Goal: Check status

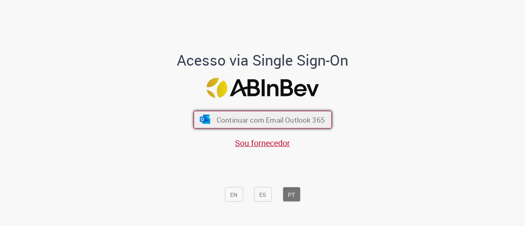
click at [260, 120] on font "Continuar com Email Outlook 365" at bounding box center [270, 119] width 108 height 9
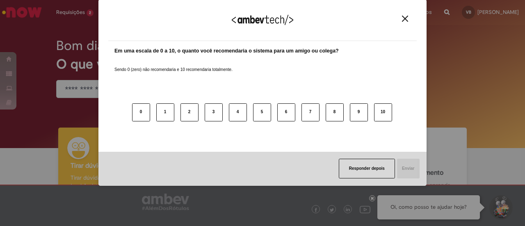
click at [405, 16] on img "Close" at bounding box center [405, 19] width 6 height 6
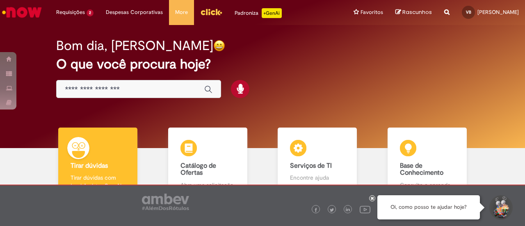
click at [91, 91] on input "Basta digitar aqui" at bounding box center [130, 89] width 131 height 9
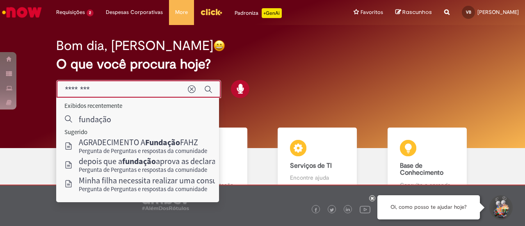
type input "********"
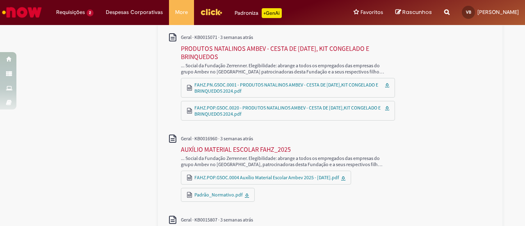
scroll to position [328, 0]
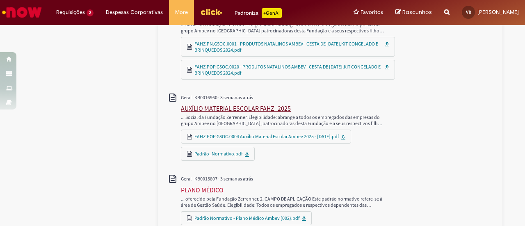
click at [250, 105] on div "AUXÍLIO MATERIAL ESCOLAR FAHZ_2025" at bounding box center [236, 108] width 110 height 8
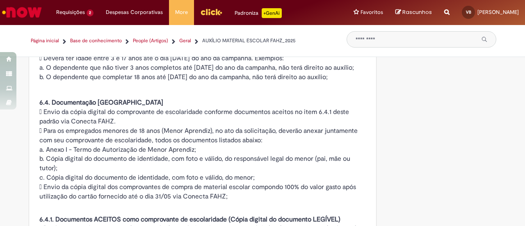
scroll to position [1066, 0]
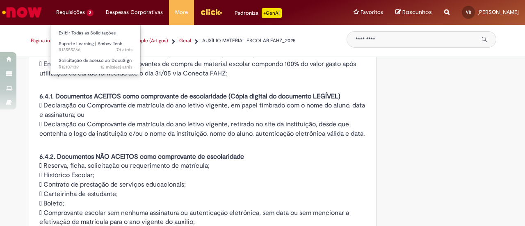
click at [71, 14] on li "Requisições 2 Exibir Todas as Solicitações Suporte Learning | Ambev Tech 7d atr…" at bounding box center [75, 12] width 50 height 25
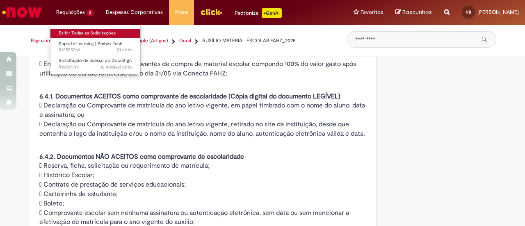
click at [78, 32] on link "Exibir Todas as Solicitações" at bounding box center [95, 33] width 90 height 9
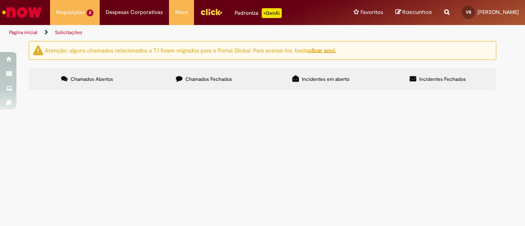
click at [206, 77] on span "Chamados Fechados" at bounding box center [208, 79] width 47 height 7
click at [0, 0] on span "Material Escolar - FAHZ" at bounding box center [0, 0] width 0 height 0
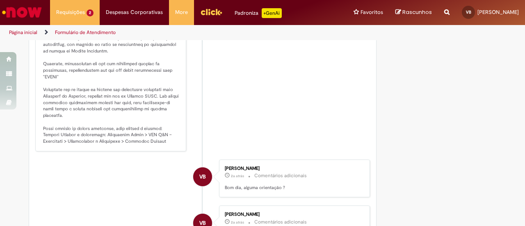
scroll to position [359, 0]
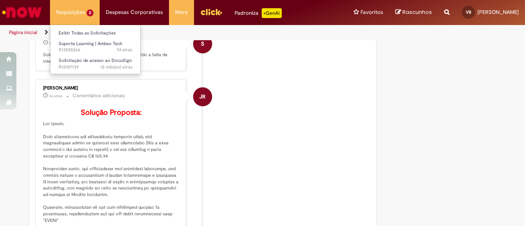
click at [63, 8] on li "Requisições 2 Exibir Todas as Solicitações Suporte Learning | Ambev Tech 7d atr…" at bounding box center [75, 12] width 50 height 25
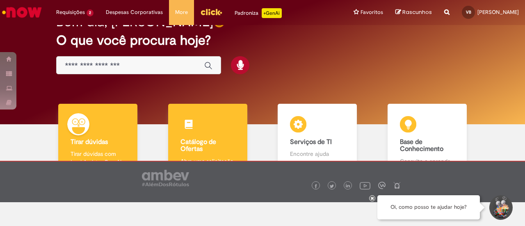
scroll to position [55, 0]
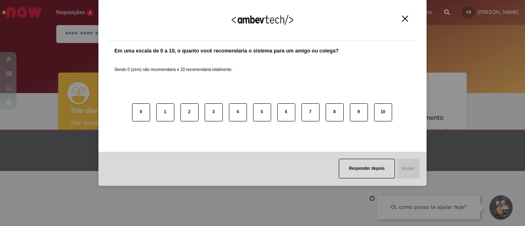
click at [406, 17] on img "Close" at bounding box center [405, 19] width 6 height 6
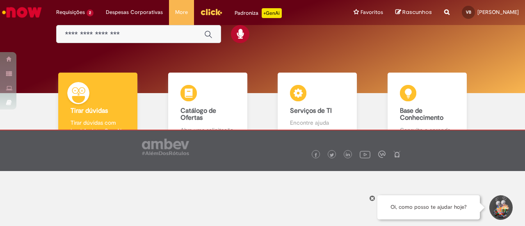
click at [89, 33] on input "Basta digitar aqui" at bounding box center [130, 34] width 131 height 9
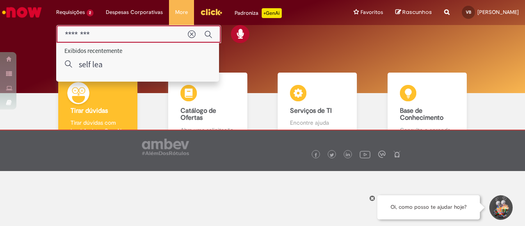
type input "*********"
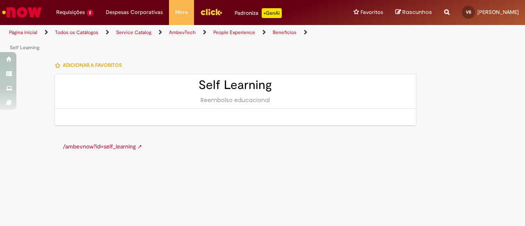
click at [107, 143] on link "/ambevnow?id=self_learning ➚" at bounding box center [103, 146] width 80 height 7
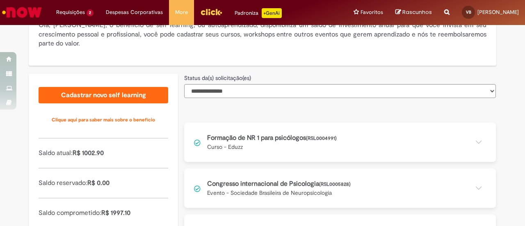
scroll to position [215, 0]
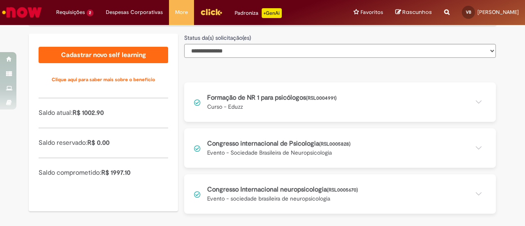
click at [471, 145] on button at bounding box center [340, 147] width 312 height 39
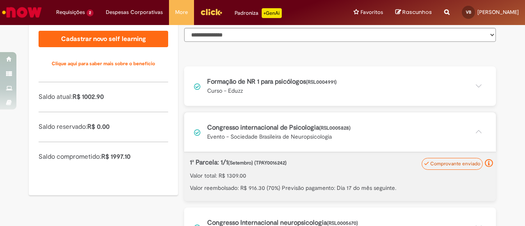
scroll to position [257, 0]
